Goal: Task Accomplishment & Management: Use online tool/utility

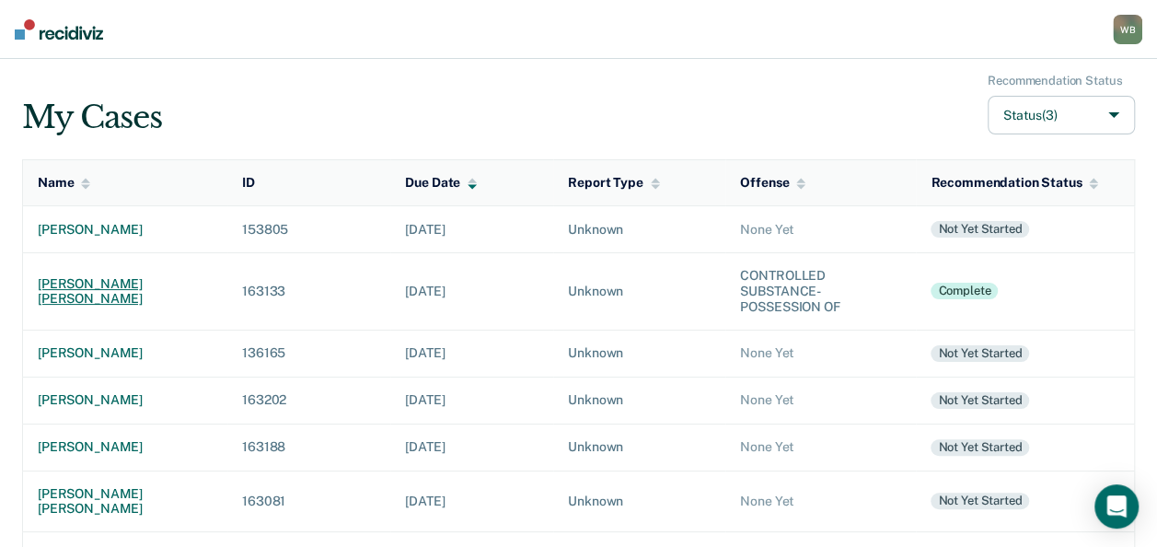
click at [158, 295] on div "[PERSON_NAME] [PERSON_NAME]" at bounding box center [125, 291] width 175 height 31
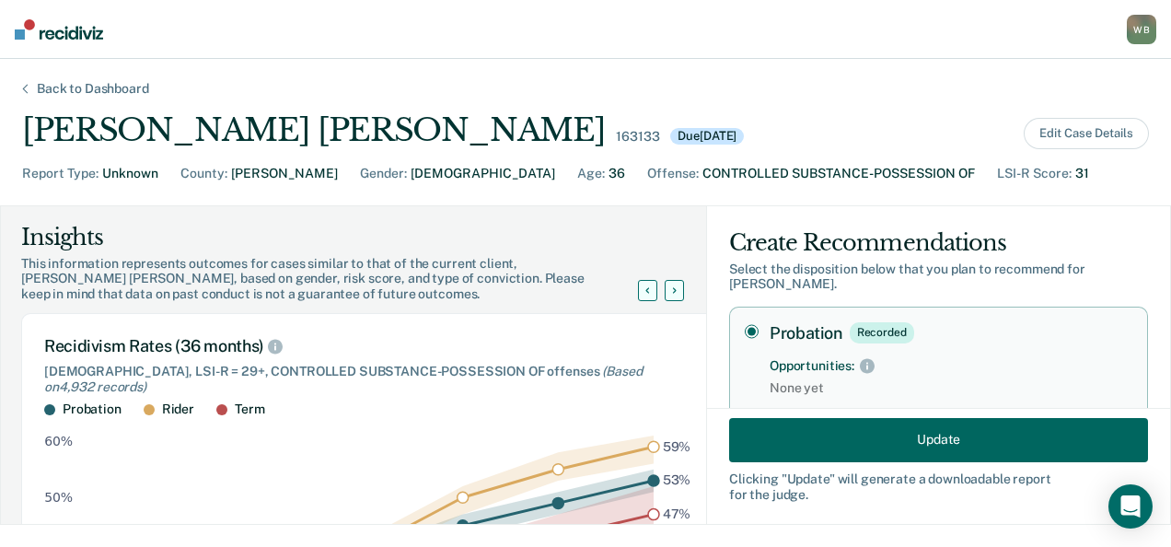
click at [1008, 203] on div "Report Type : Unknown County : [PERSON_NAME] Gender : [DEMOGRAPHIC_DATA] Age : …" at bounding box center [585, 184] width 1127 height 41
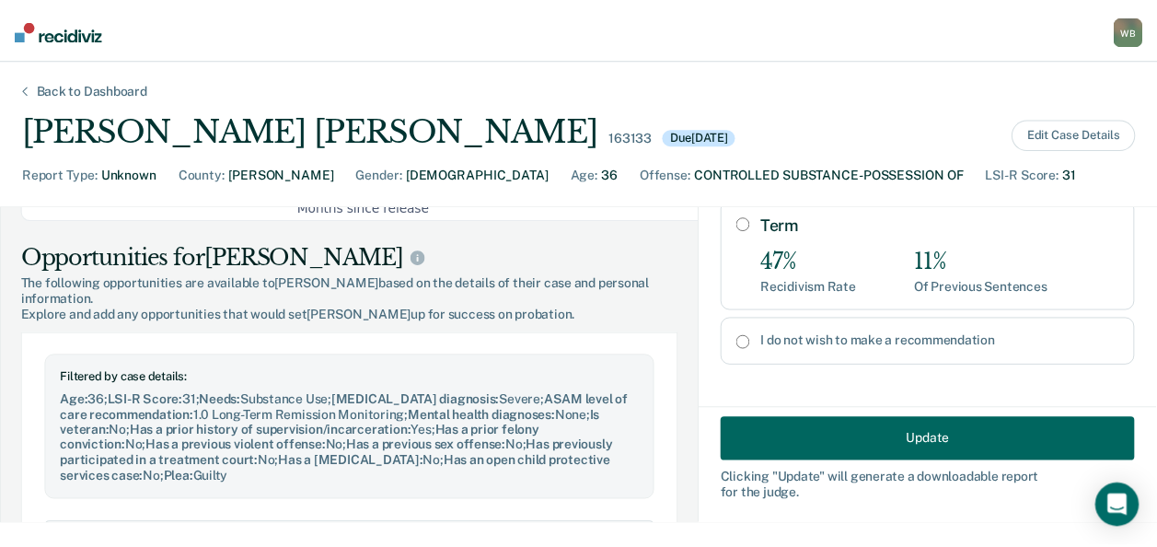
scroll to position [737, 0]
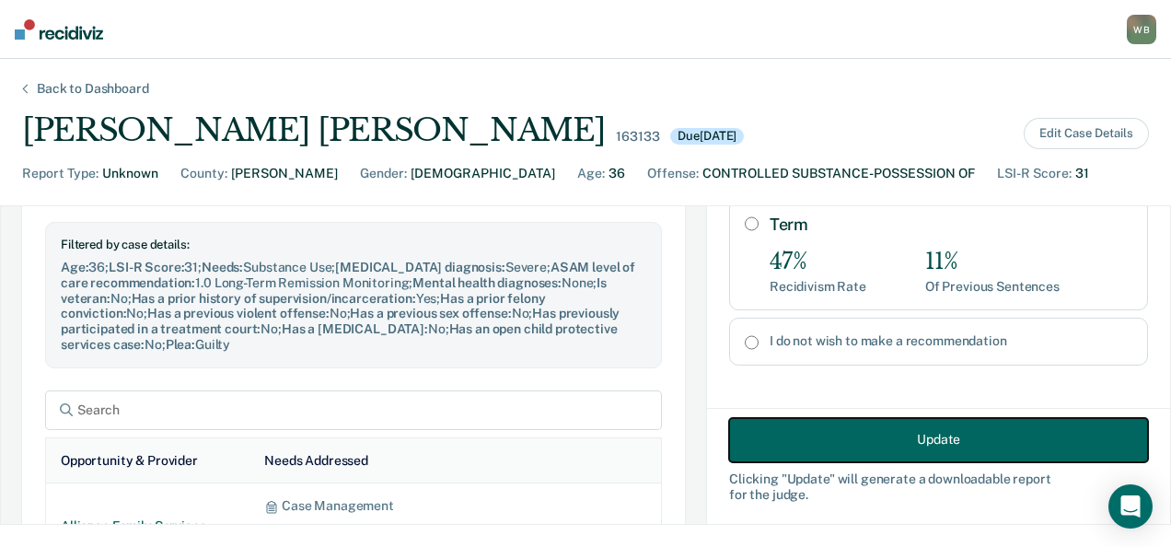
click at [897, 435] on button "Update" at bounding box center [938, 439] width 419 height 44
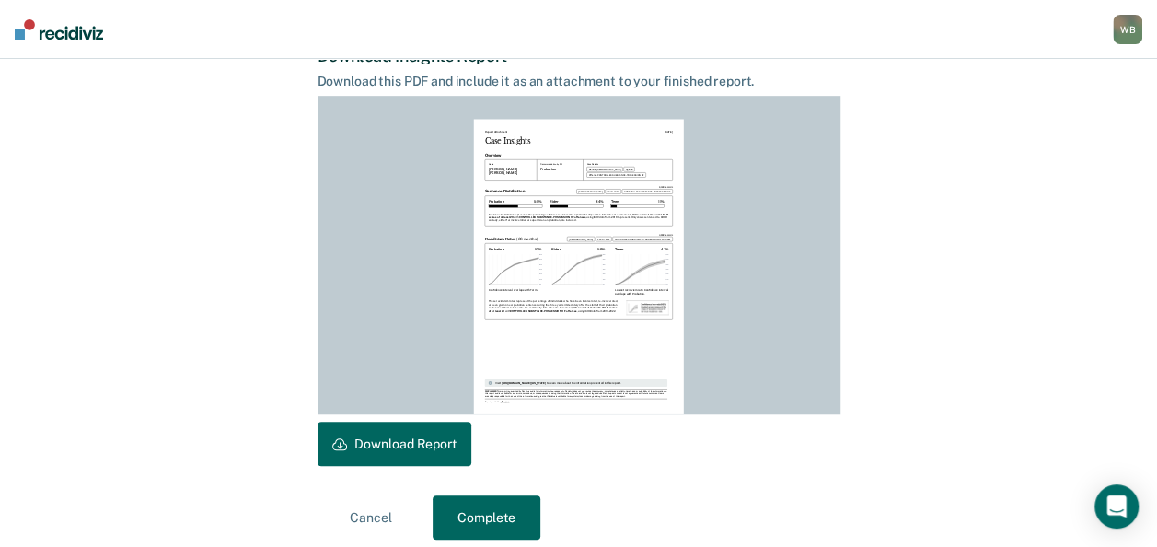
scroll to position [503, 0]
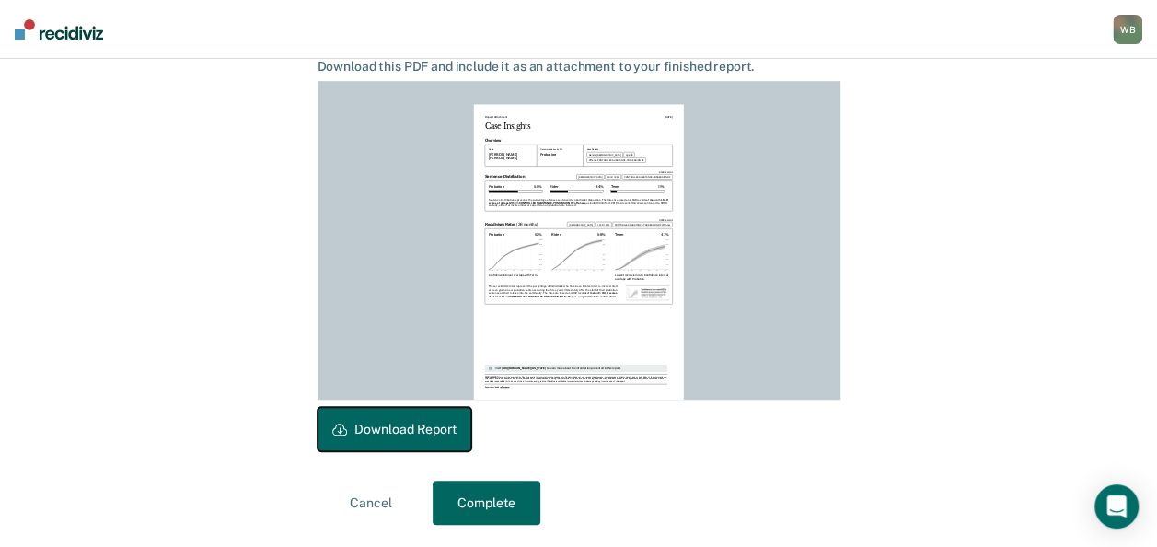
click at [451, 429] on button "Download Report" at bounding box center [395, 429] width 154 height 44
click at [483, 479] on div "Back to Case Make Recommendation & Download Report Step 1 Craft recommendation …" at bounding box center [579, 51] width 523 height 947
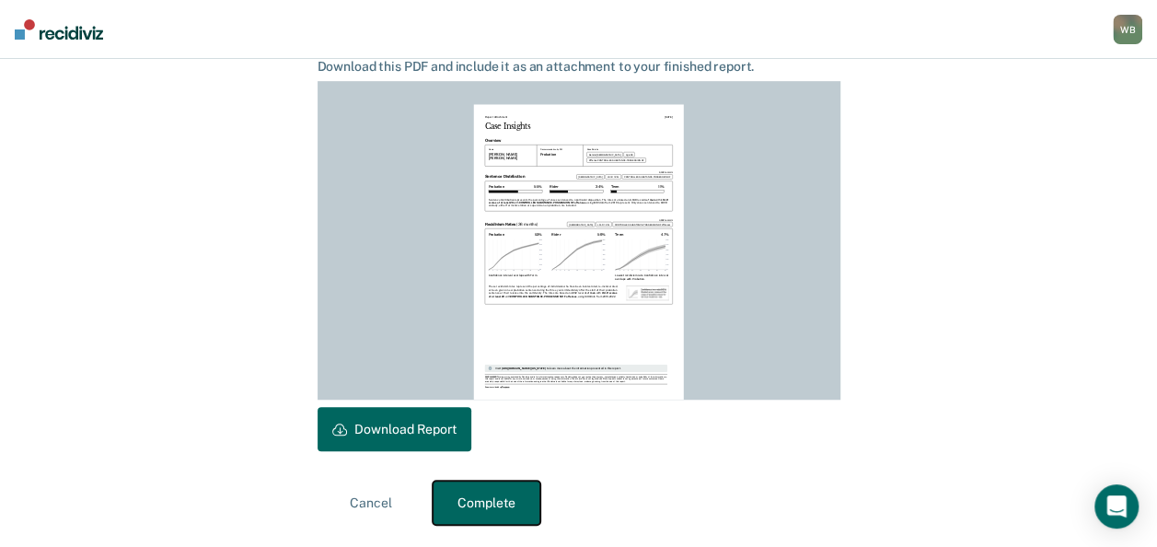
click at [492, 500] on button "Complete" at bounding box center [487, 503] width 108 height 44
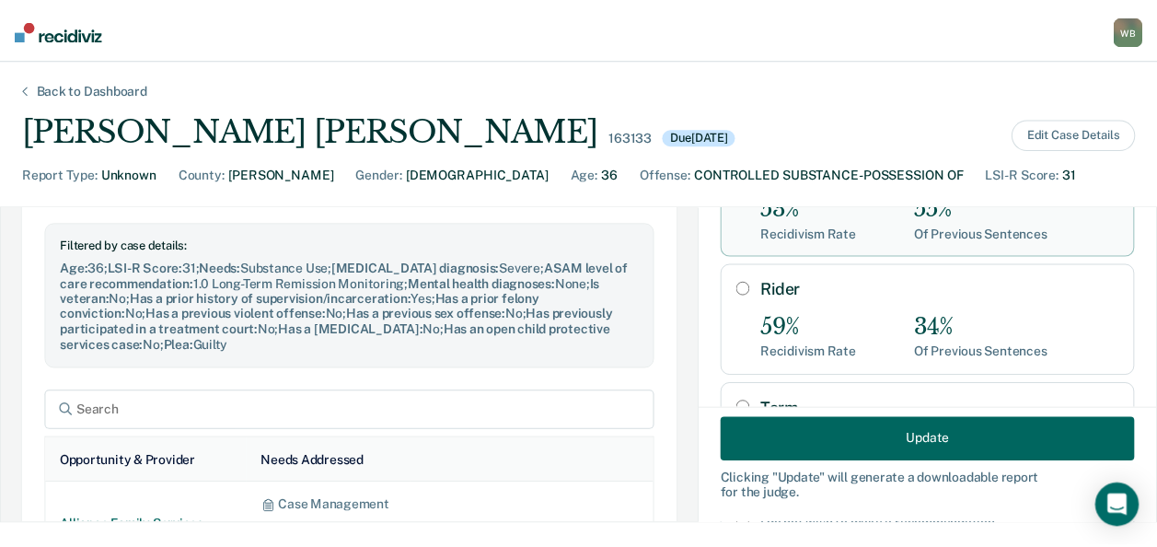
scroll to position [123, 0]
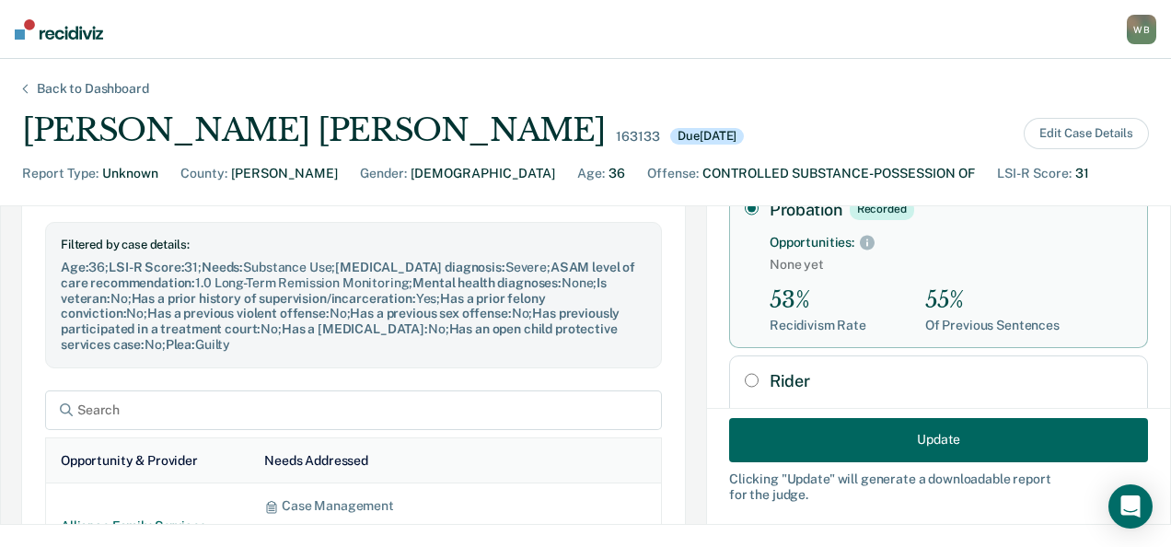
click at [133, 91] on div "Back to Dashboard" at bounding box center [93, 89] width 157 height 16
